Goal: Information Seeking & Learning: Learn about a topic

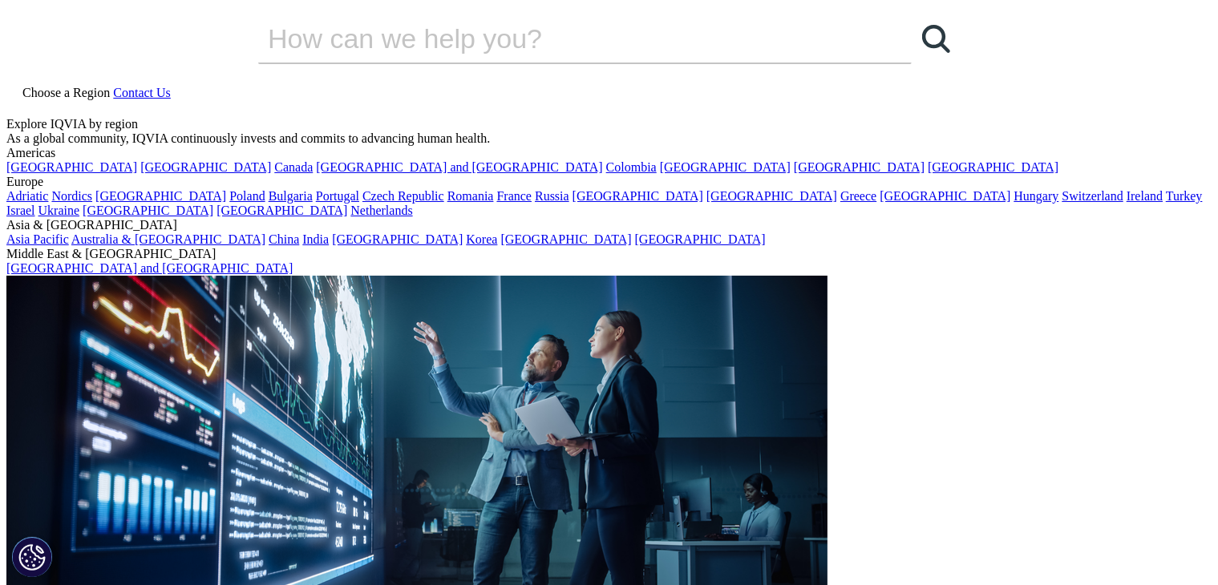
click at [401, 346] on span at bounding box center [411, 349] width 20 height 20
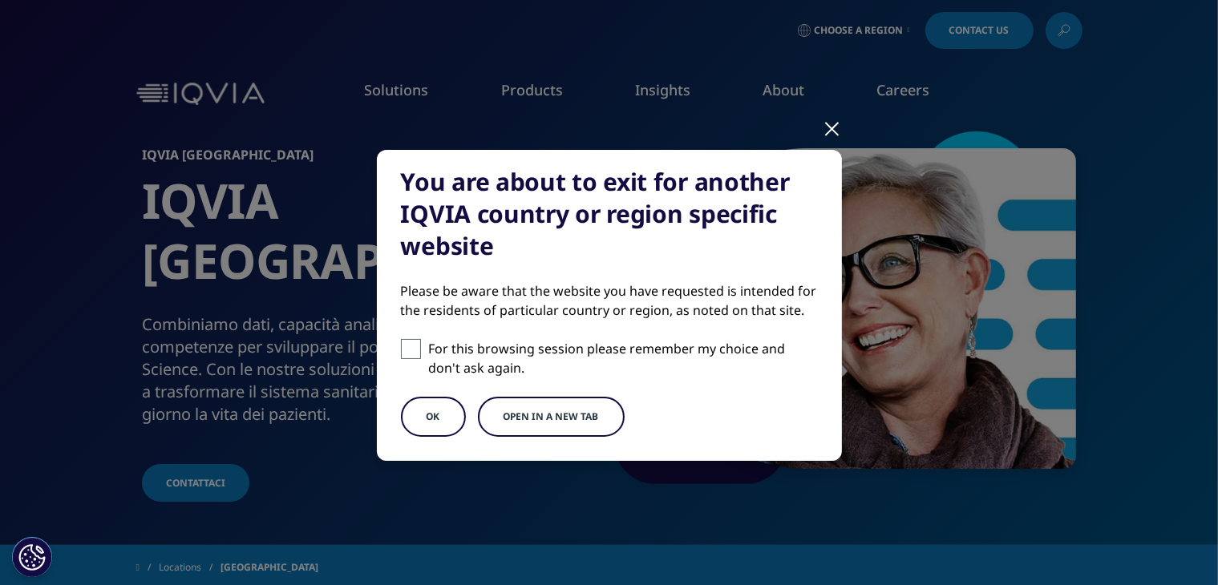
click at [401, 346] on input "For this browsing session please remember my choice and don't ask again." at bounding box center [411, 349] width 20 height 20
checkbox input "true"
click at [428, 419] on button "OK" at bounding box center [433, 417] width 65 height 40
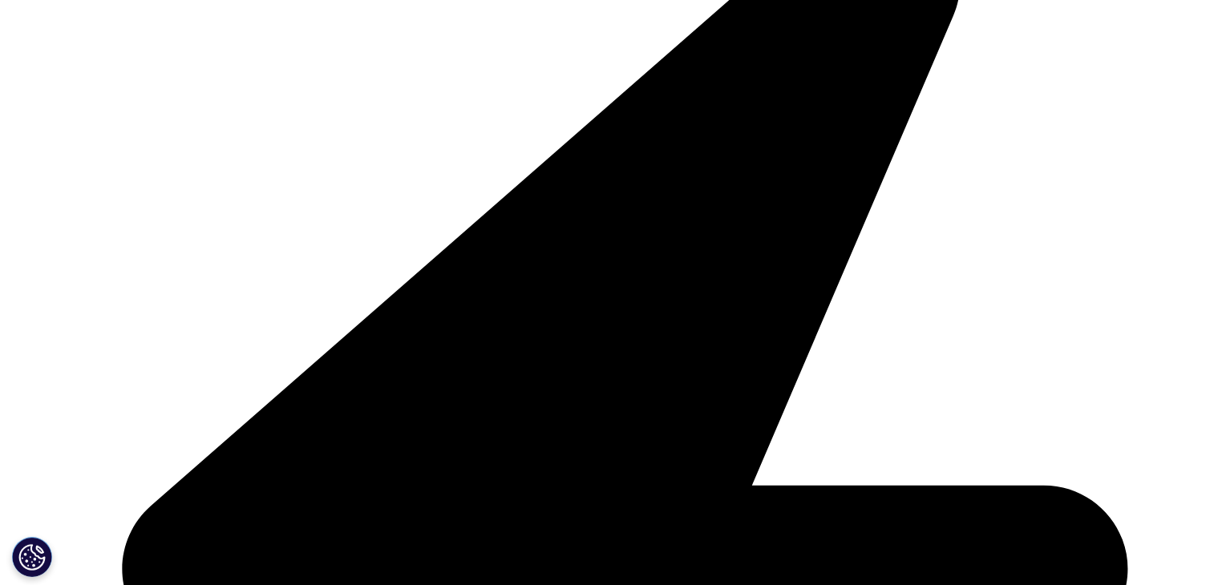
scroll to position [510, 0]
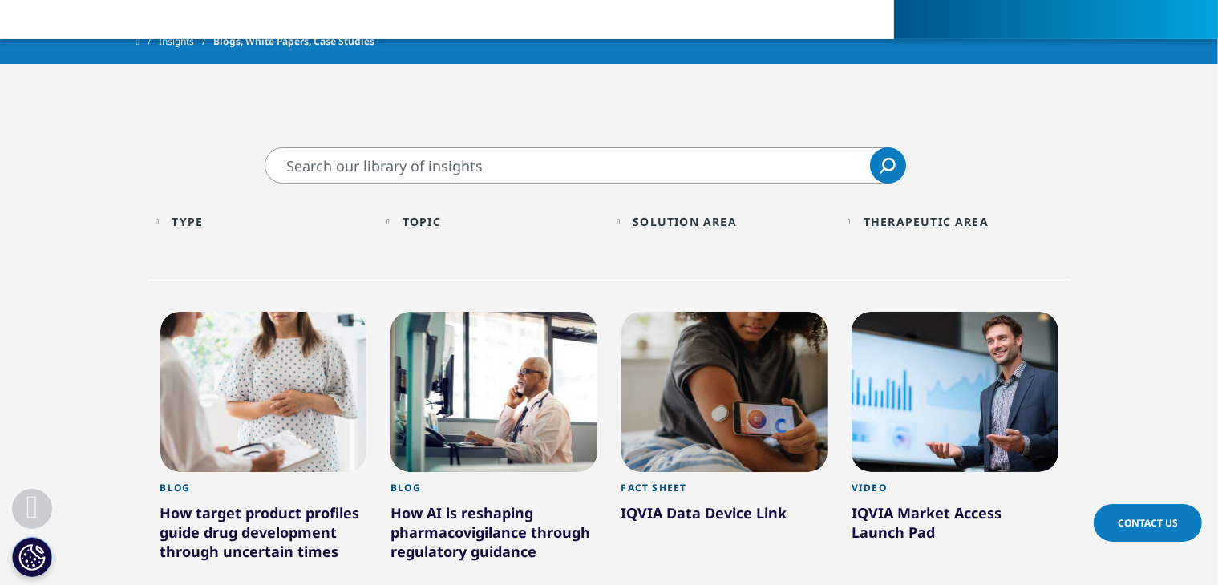
click at [625, 224] on div "Solution Area Loading Clear Or/And Operator" at bounding box center [724, 222] width 215 height 38
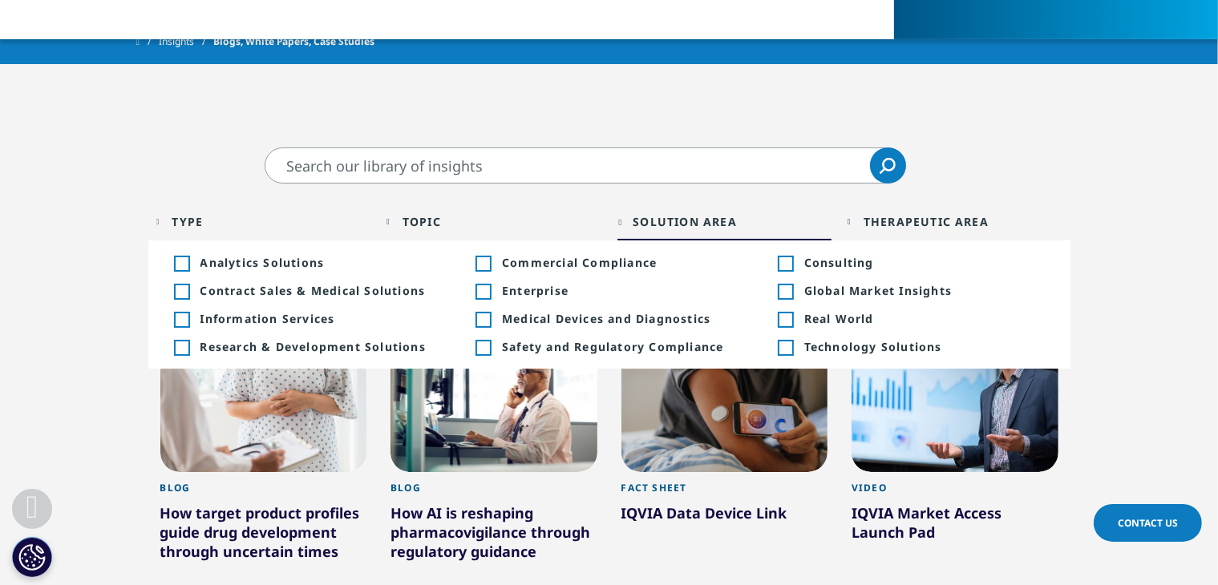
click at [853, 220] on div "Therapeutic Area Loading Clear Or/And Operator" at bounding box center [954, 222] width 215 height 38
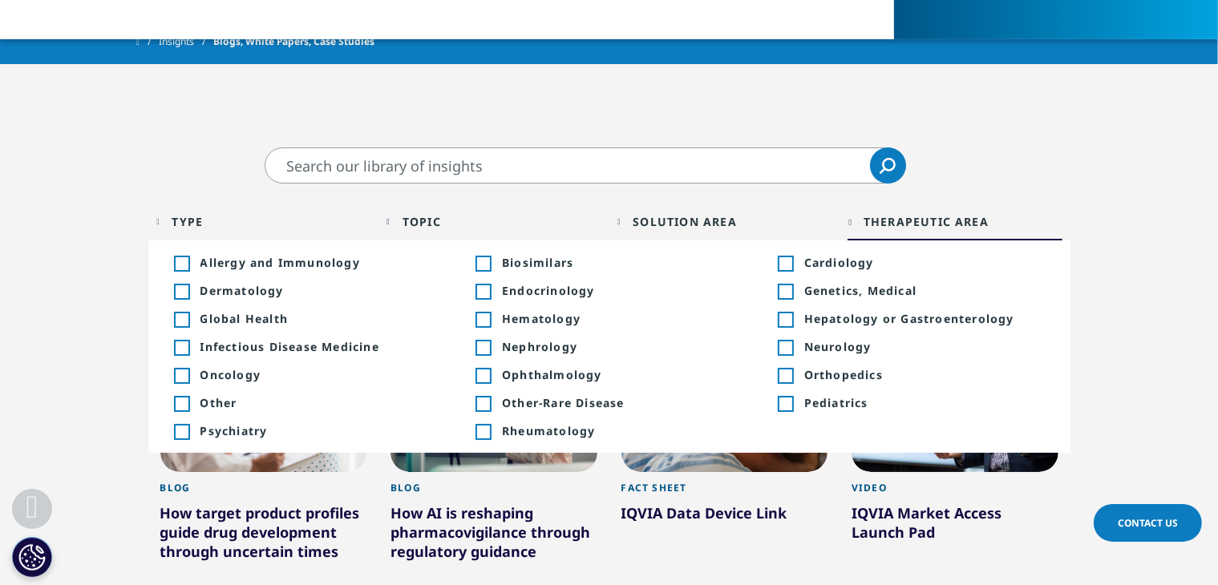
click at [170, 222] on div "Type Loading Clear Or/And Operator" at bounding box center [263, 222] width 215 height 38
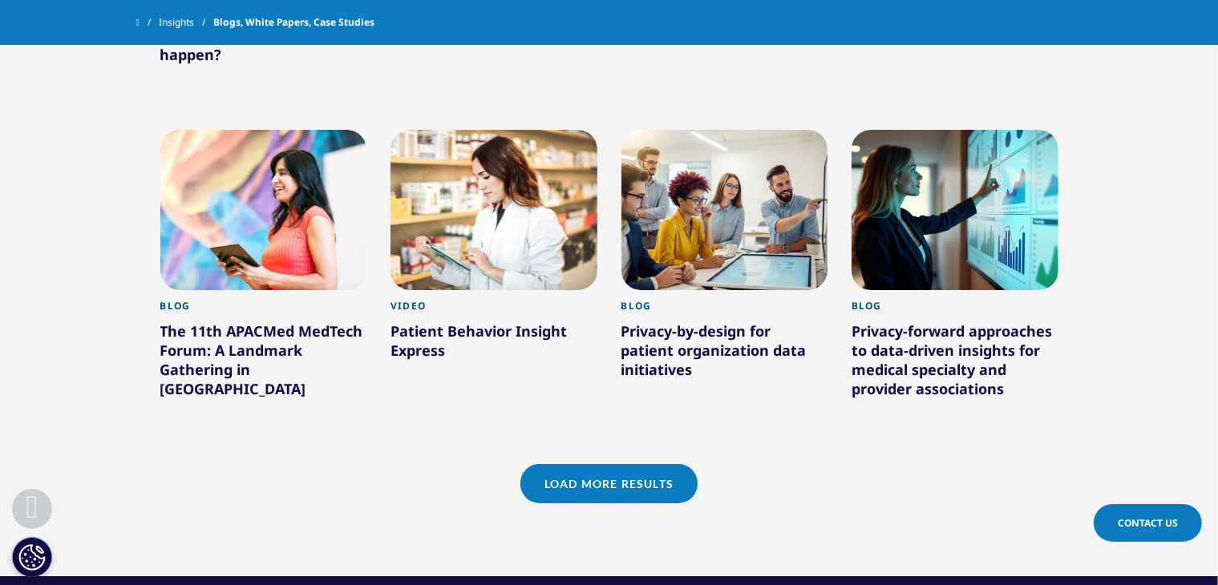
scroll to position [1336, 0]
click at [676, 475] on link "Load More Results" at bounding box center [608, 483] width 177 height 39
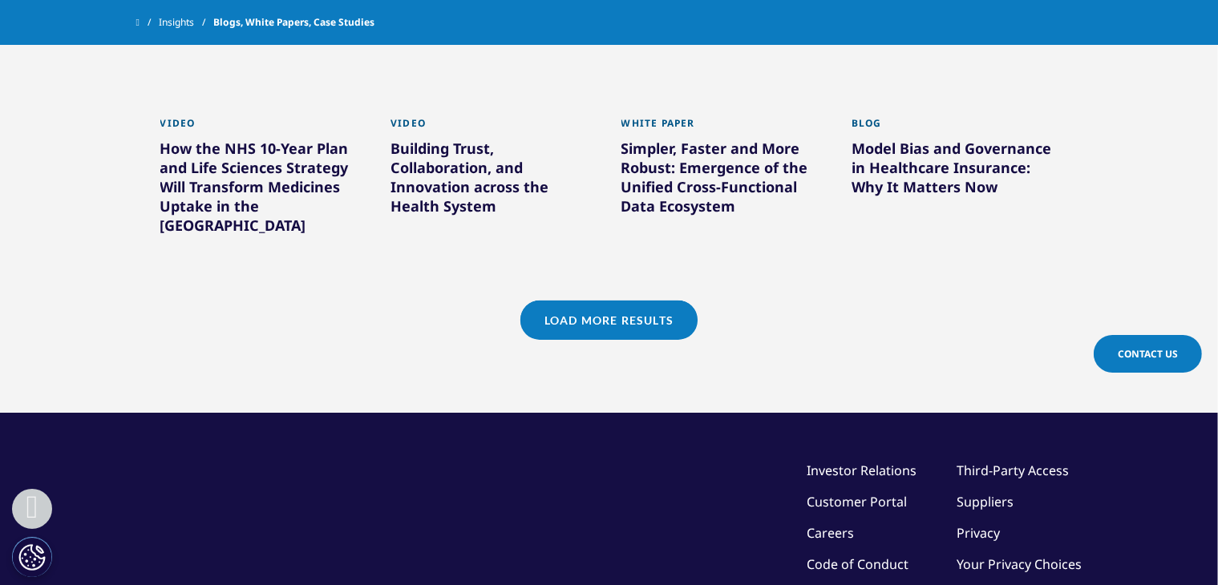
scroll to position [2524, 0]
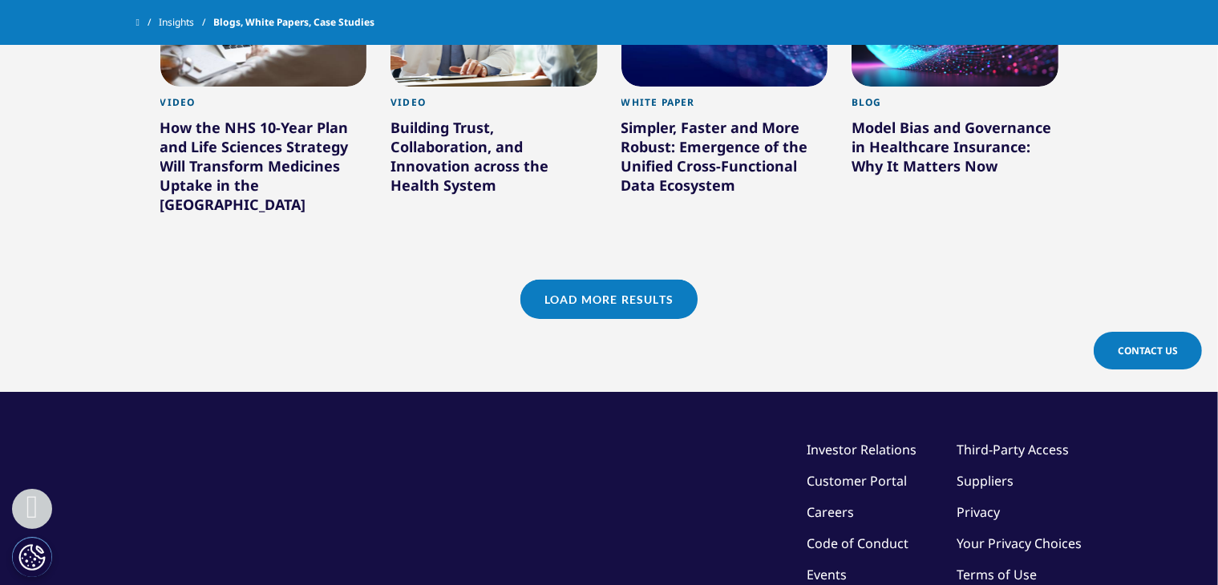
click at [664, 280] on link "Load More Results" at bounding box center [608, 299] width 177 height 39
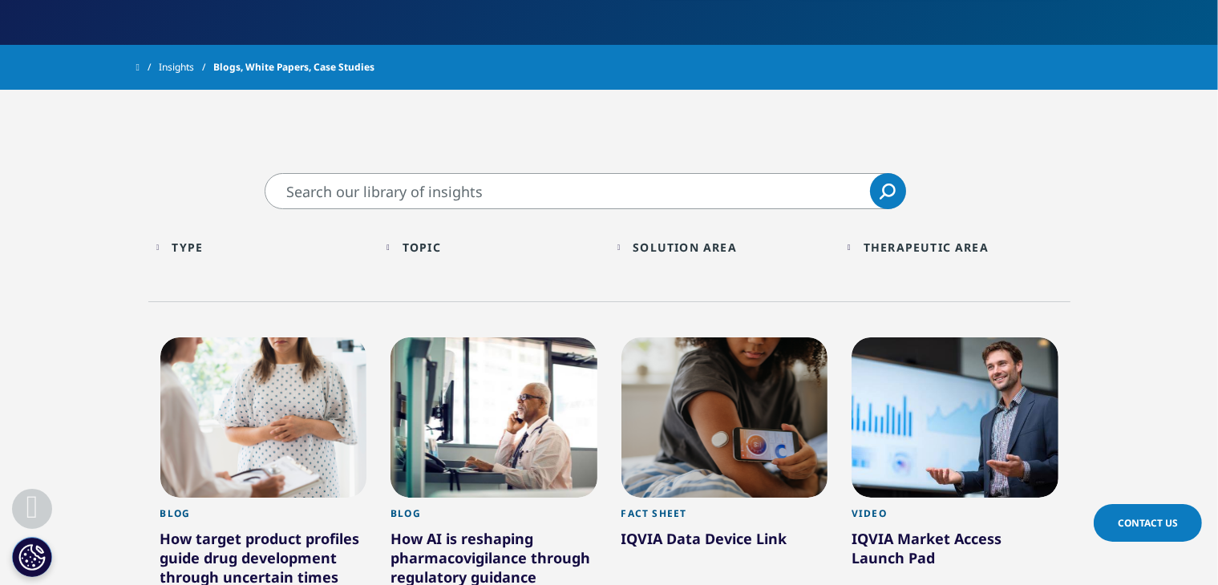
scroll to position [0, 0]
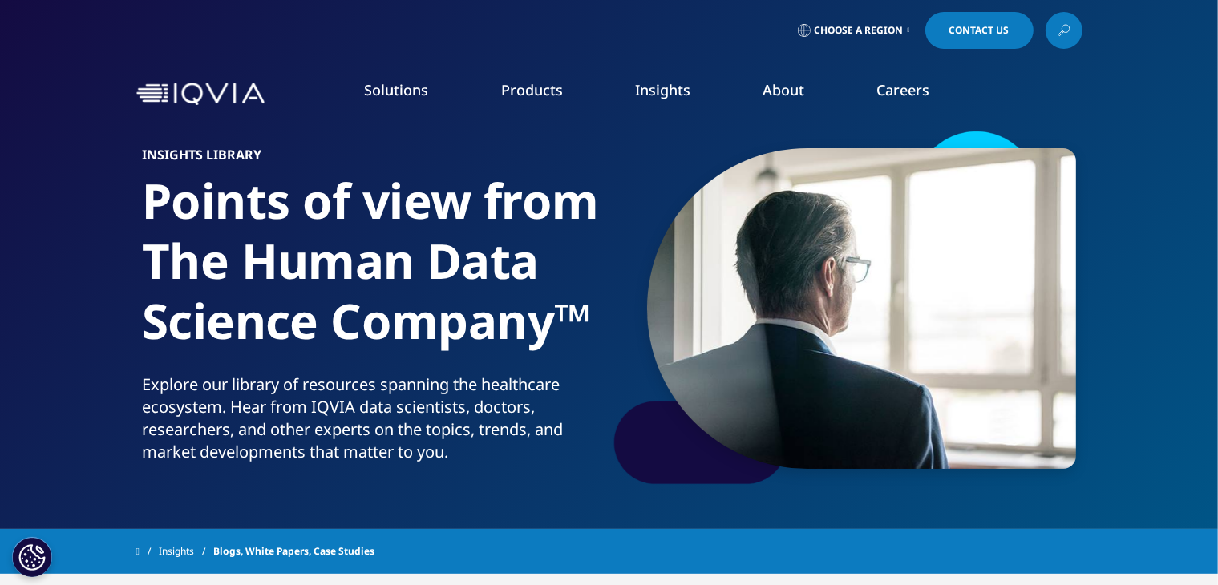
click at [362, 292] on link "SEE LATEST REPORTS" at bounding box center [405, 292] width 238 height 14
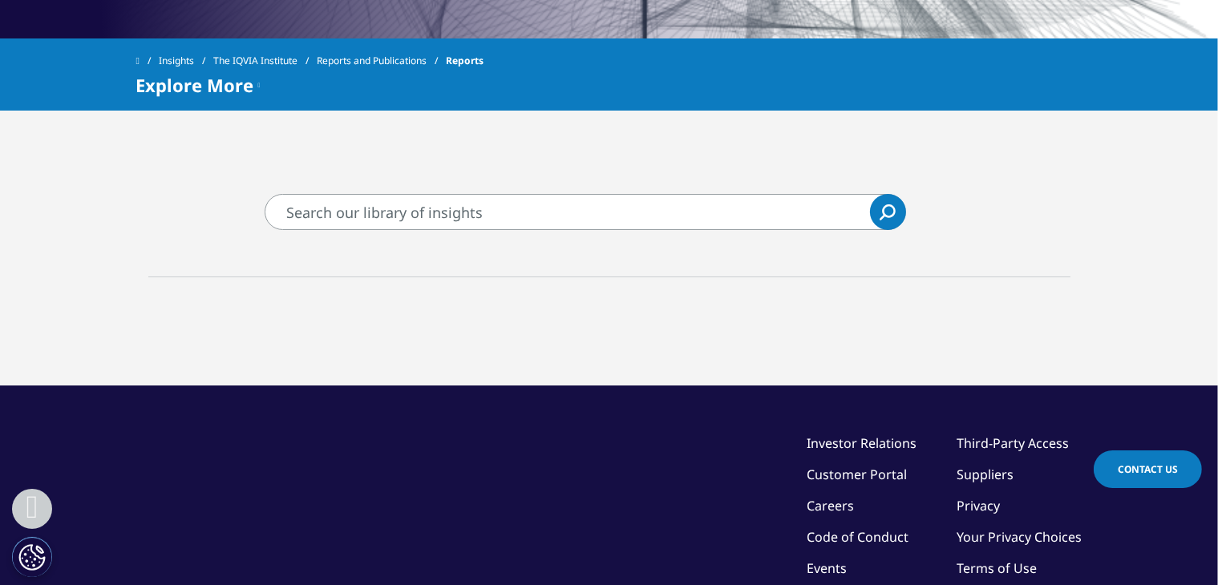
scroll to position [577, 0]
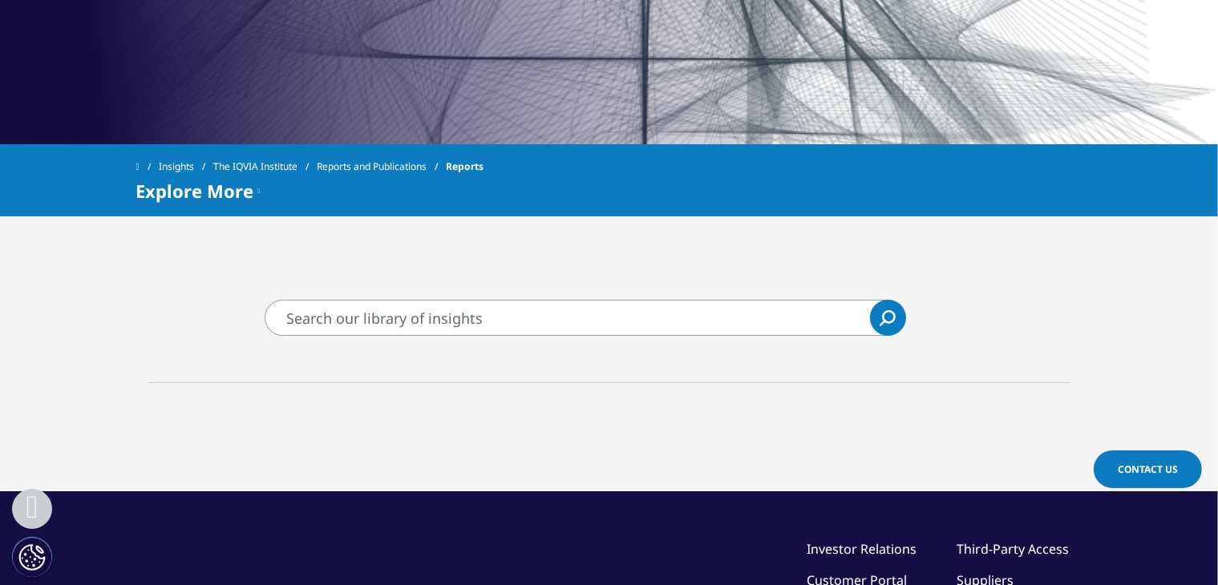
click at [394, 312] on input "Cerca" at bounding box center [585, 318] width 641 height 36
type input "pharmaceutical"
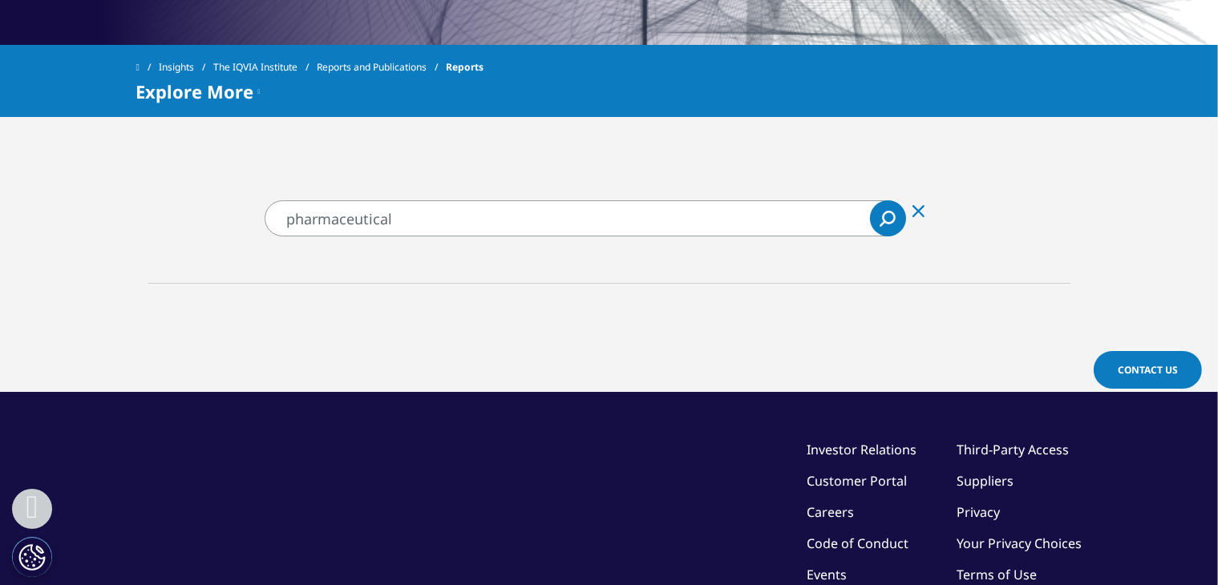
scroll to position [670, 0]
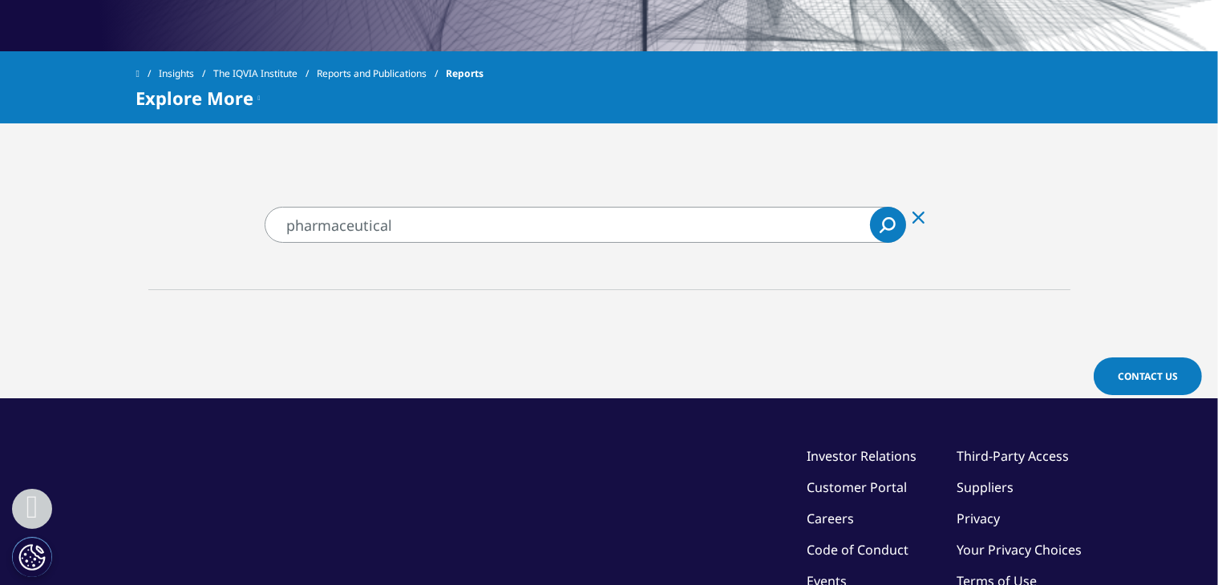
click at [259, 97] on icon at bounding box center [259, 97] width 2 height 19
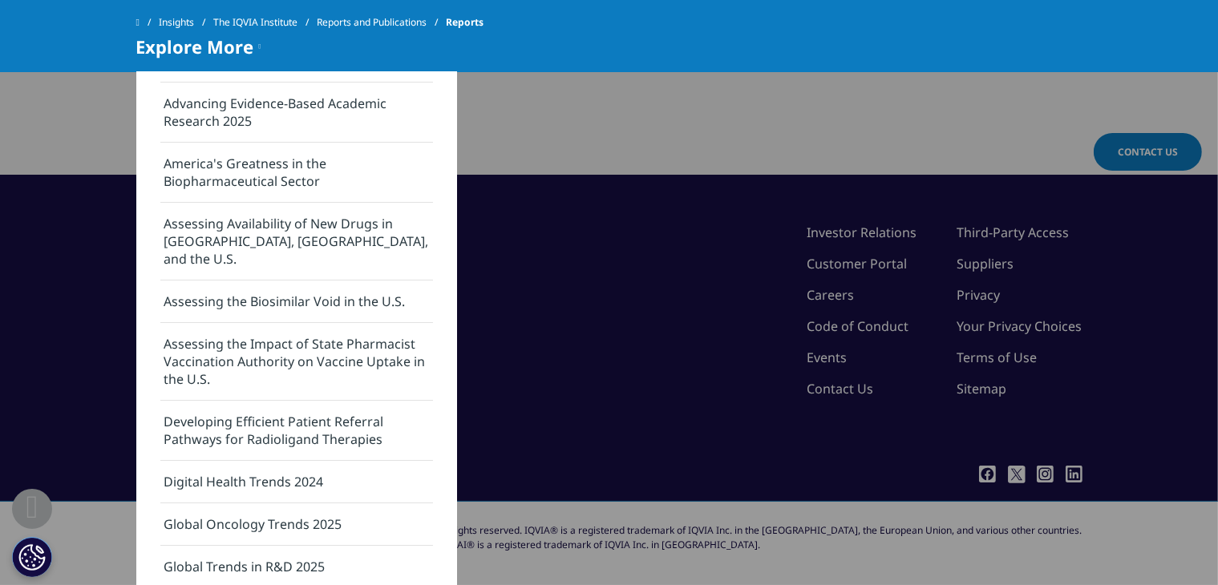
scroll to position [0, 0]
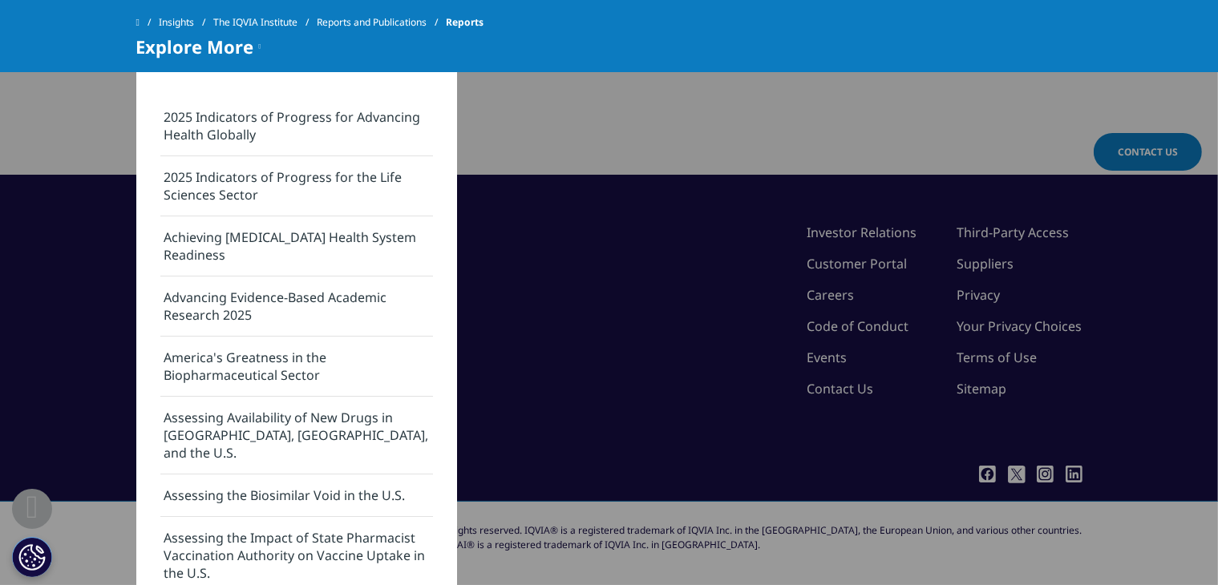
click at [337, 192] on link "2025 Indicators of Progress for the Life Sciences Sector" at bounding box center [296, 186] width 273 height 60
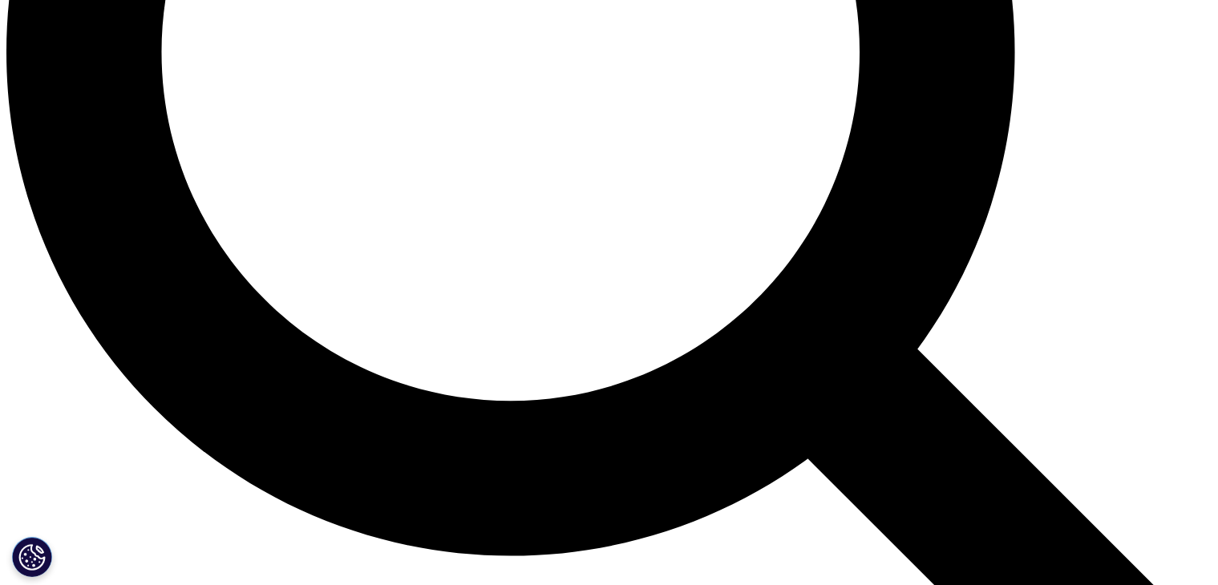
scroll to position [1684, 0]
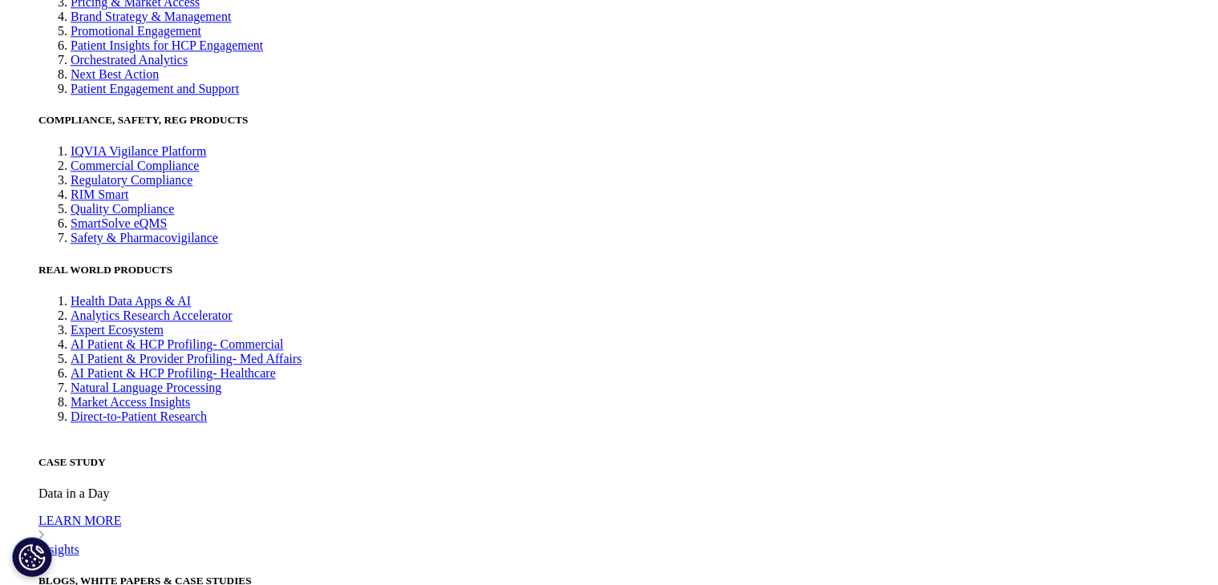
scroll to position [4089, 0]
